Goal: Task Accomplishment & Management: Manage account settings

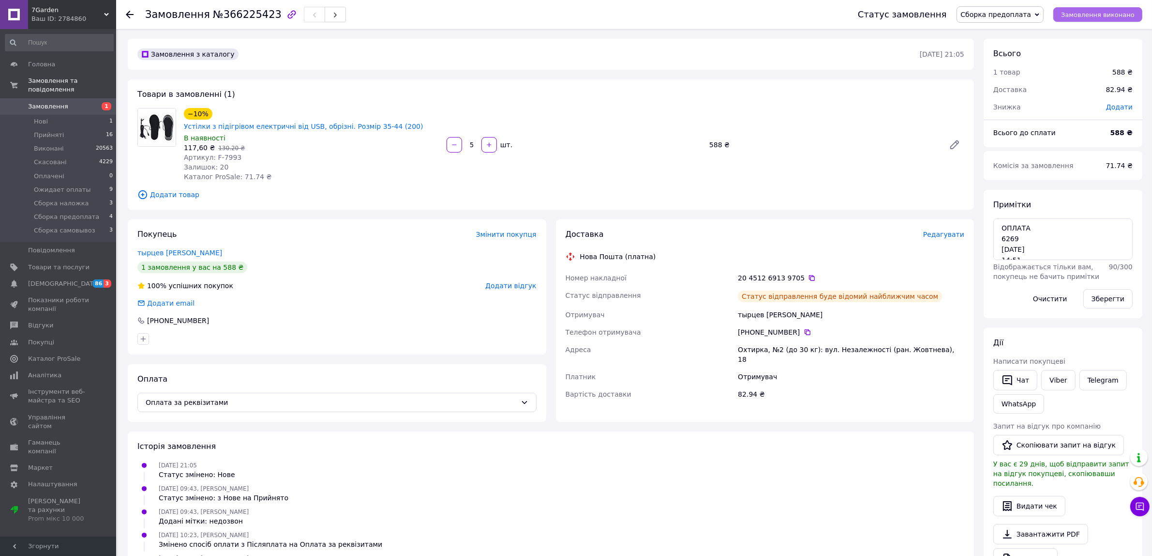
click at [1117, 18] on span "Замовлення виконано" at bounding box center [1098, 14] width 74 height 7
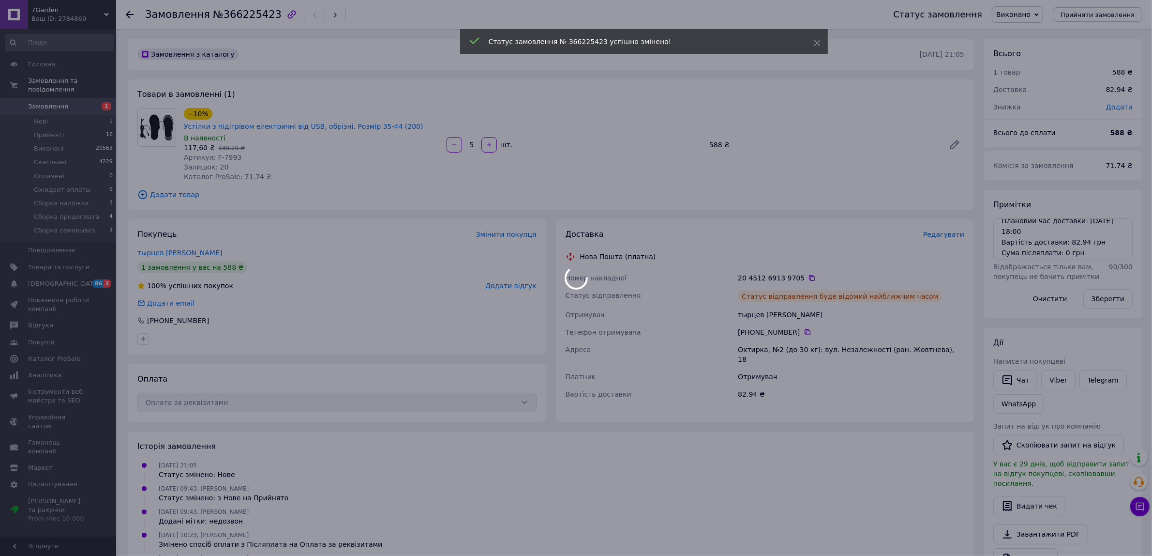
scroll to position [100, 0]
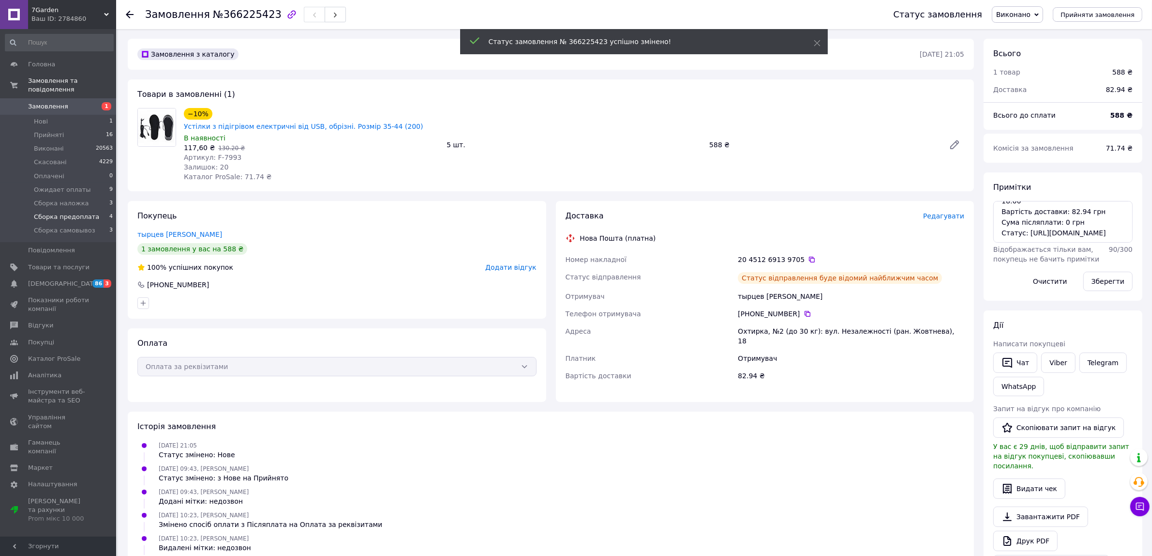
click at [77, 212] on span "Сборка предоплата" at bounding box center [66, 216] width 65 height 9
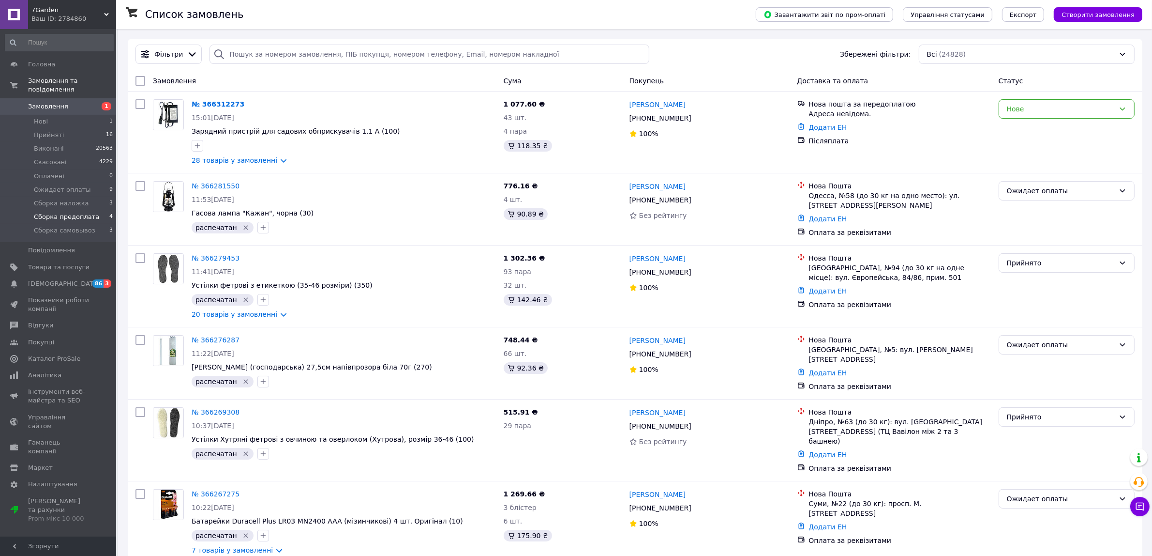
click at [47, 212] on span "Сборка предоплата" at bounding box center [66, 216] width 65 height 9
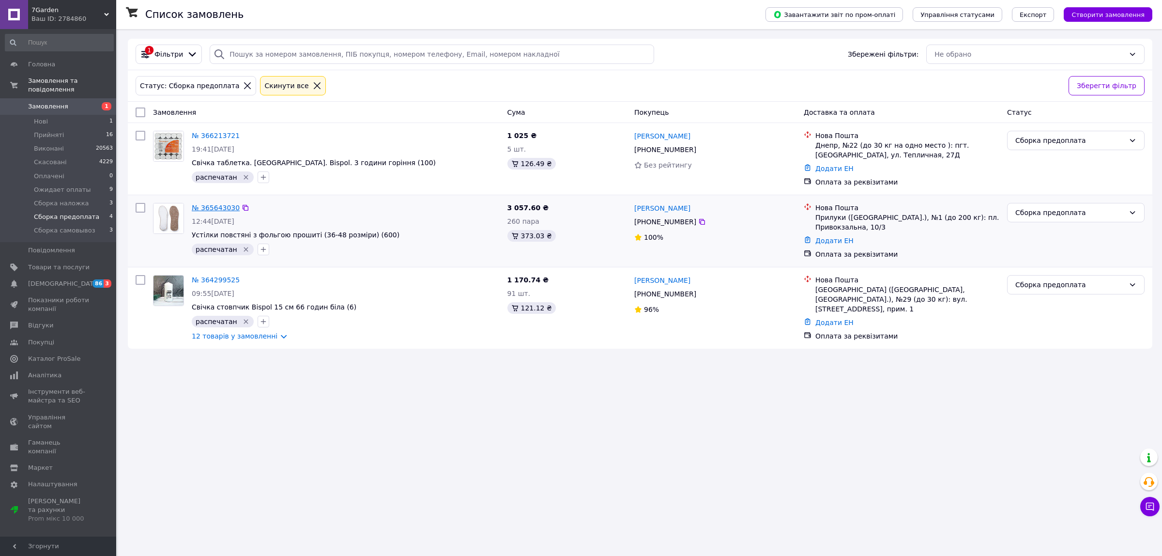
click at [204, 211] on link "№ 365643030" at bounding box center [216, 208] width 48 height 8
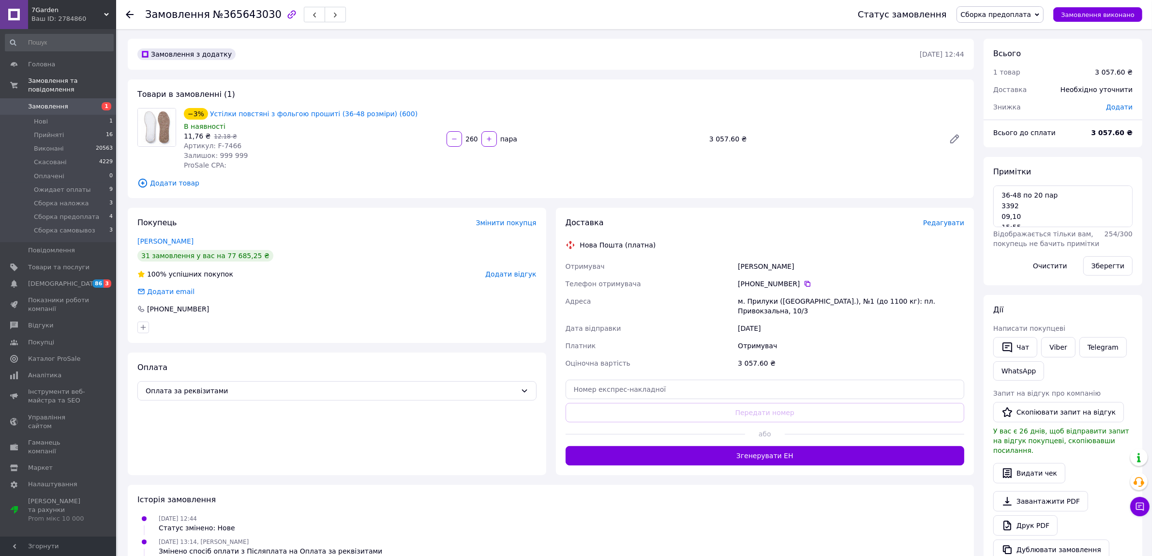
scroll to position [30, 0]
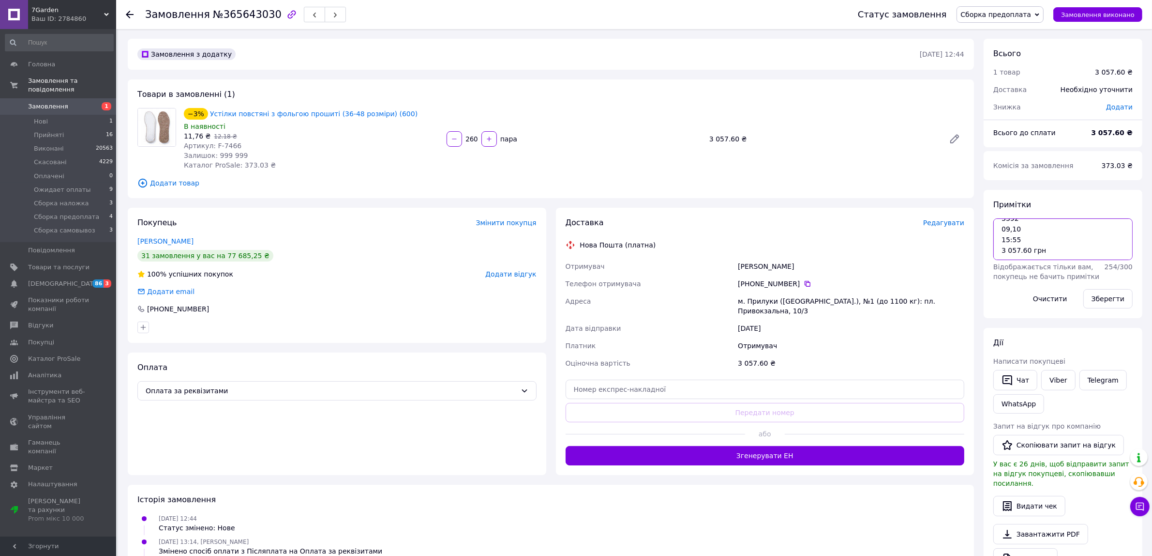
click at [1031, 257] on textarea "36-48 по 20 пар 3392 09,10 15:55 3 057.60 грн" at bounding box center [1063, 239] width 139 height 42
paste textarea "Відправлення: 20451269140336 Плановий час доставки: [DATE] 18:00 Вартість доста…"
type textarea "36-48 по 20 пар 3392 09,10 15:55 3 057.60 грн Відправлення: 20451269140336 План…"
click at [1126, 298] on button "Зберегти" at bounding box center [1108, 298] width 49 height 19
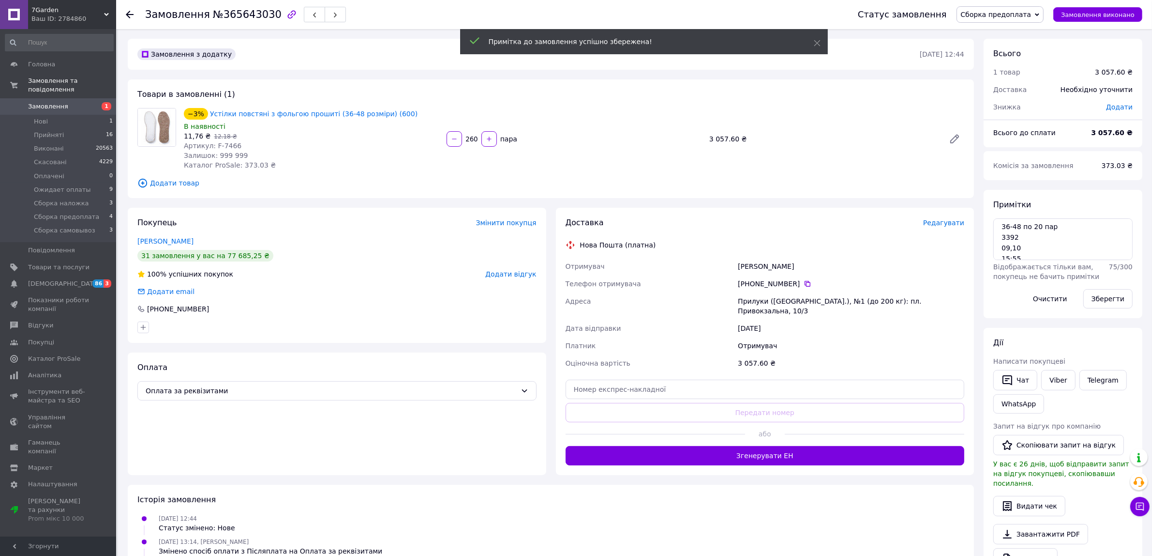
scroll to position [0, 0]
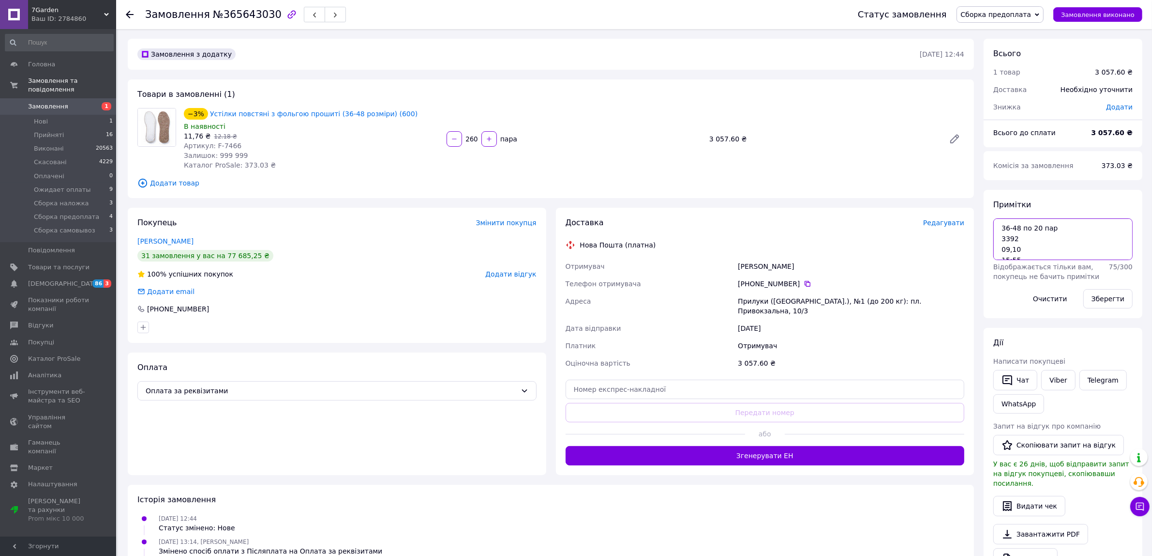
click at [1053, 235] on textarea "36-48 по 20 пар 3392 09,10 15:55 3 057.60 грн Відправлення: 20451269140336 План…" at bounding box center [1063, 239] width 139 height 42
click at [1102, 294] on button "Зберегти" at bounding box center [1108, 298] width 49 height 19
click at [1070, 253] on textarea "36-48 по 20 пар 3392 09,10 15:55 3 057.60 грн Відправлення: 20451269140336 План…" at bounding box center [1063, 239] width 139 height 42
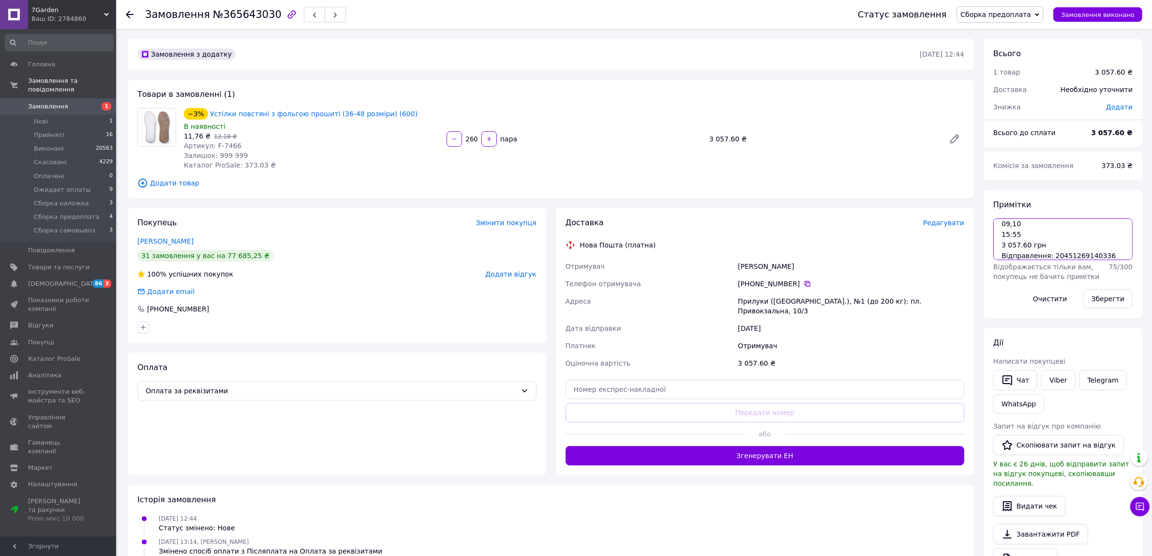
click at [1070, 253] on textarea "36-48 по 20 пар 3392 09,10 15:55 3 057.60 грн Відправлення: 20451269140336 План…" at bounding box center [1063, 239] width 139 height 42
click at [691, 379] on input "text" at bounding box center [765, 388] width 399 height 19
paste input "20451269140336"
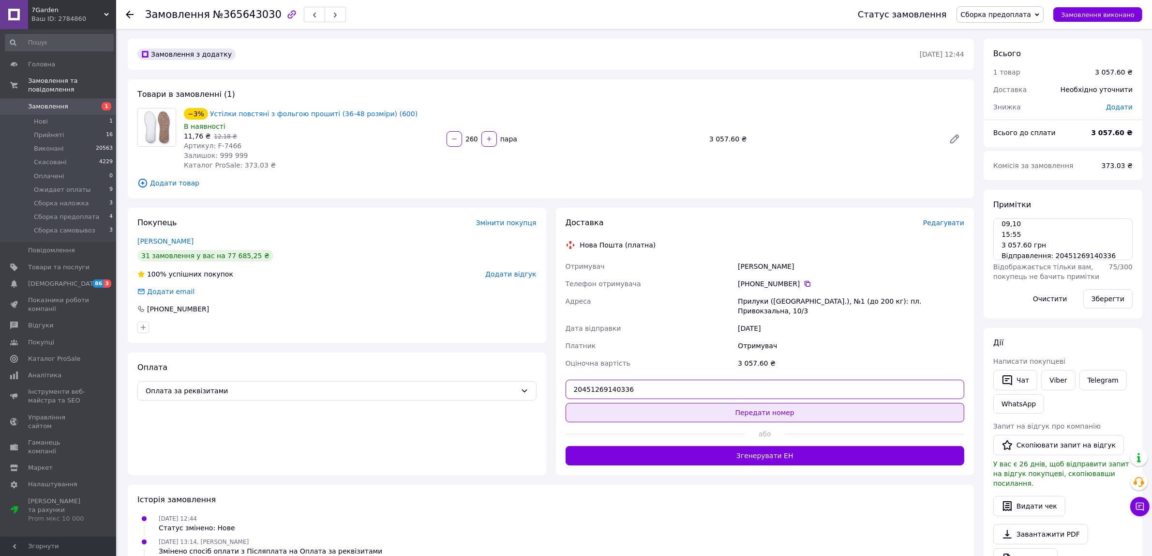
type input "20451269140336"
click at [689, 403] on button "Передати номер" at bounding box center [765, 412] width 399 height 19
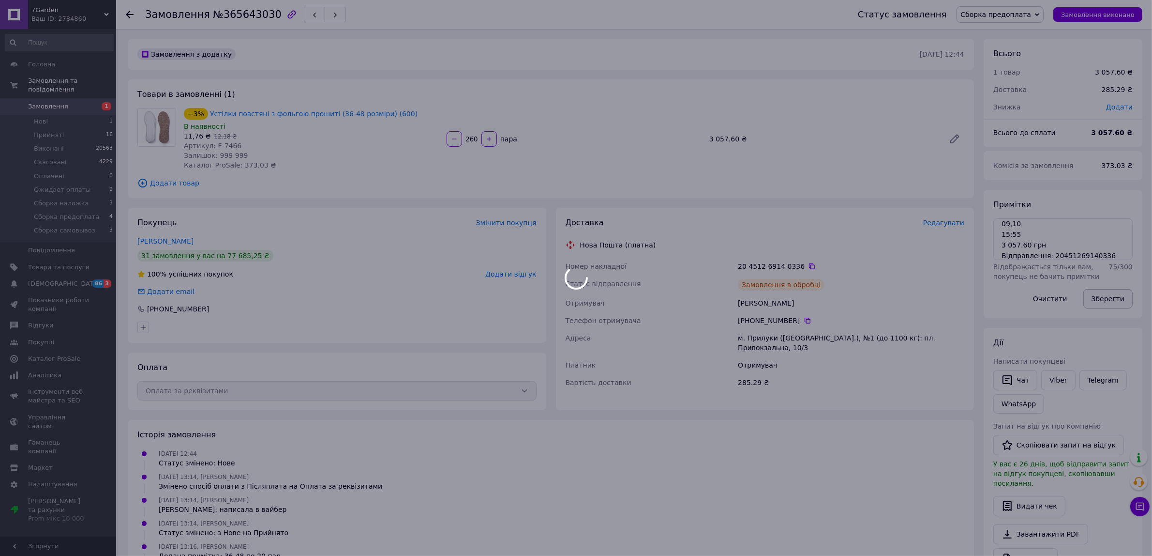
click at [1102, 298] on button "Зберегти" at bounding box center [1108, 298] width 49 height 19
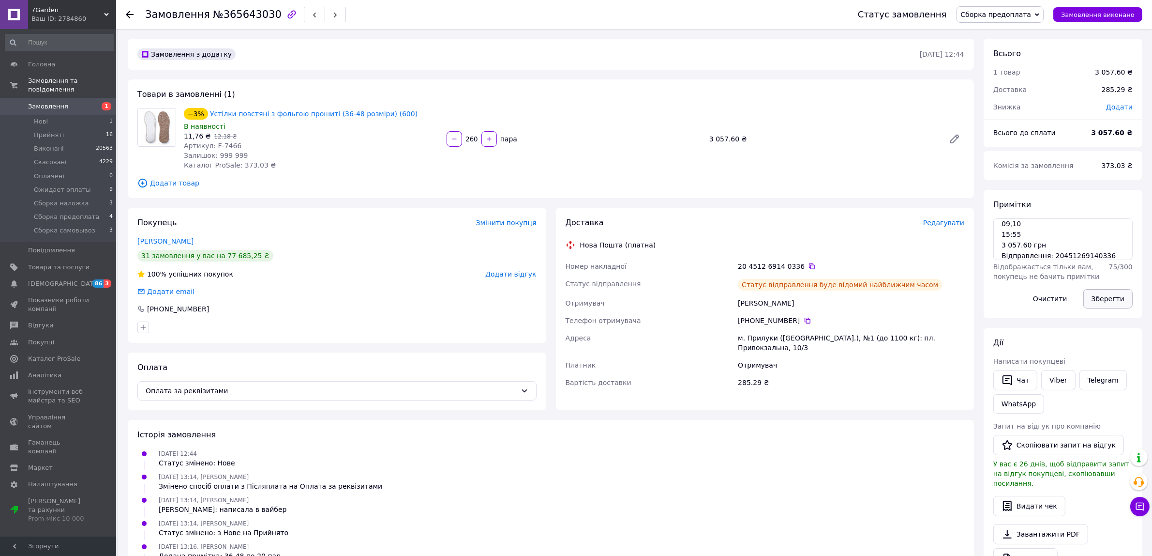
click at [1104, 294] on button "Зберегти" at bounding box center [1108, 298] width 49 height 19
click at [1112, 296] on button "Зберегти" at bounding box center [1108, 298] width 49 height 19
click at [1099, 15] on span "Замовлення виконано" at bounding box center [1098, 14] width 74 height 7
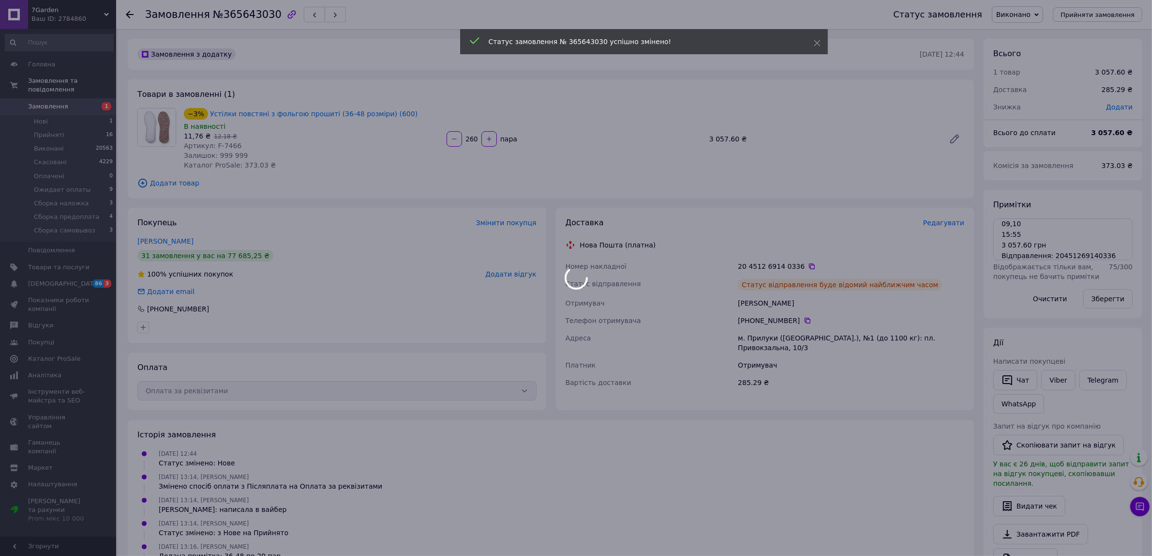
scroll to position [8, 0]
